Goal: Task Accomplishment & Management: Complete application form

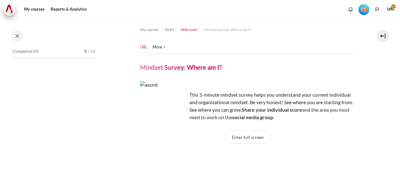
click at [187, 32] on span "Welcome!" at bounding box center [189, 30] width 17 height 6
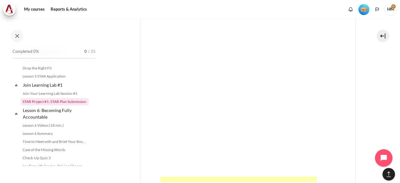
scroll to position [291, 0]
click at [52, 105] on link "STAR Project #1: STAR Plan Submission" at bounding box center [55, 102] width 68 height 8
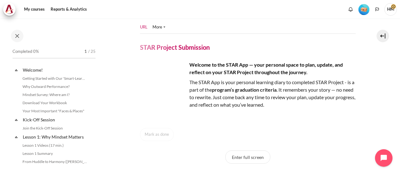
scroll to position [638, 0]
